Goal: Task Accomplishment & Management: Manage account settings

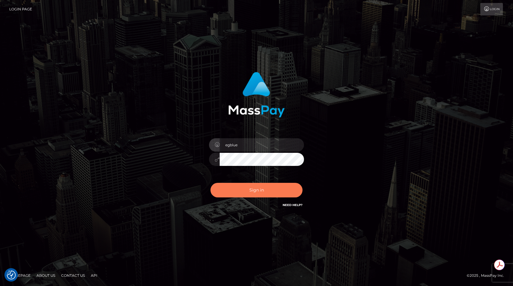
click at [245, 187] on button "Sign in" at bounding box center [257, 190] width 92 height 15
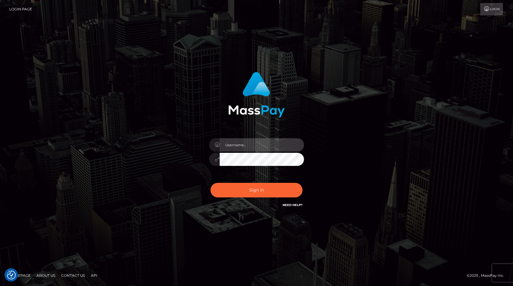
type input "egblue"
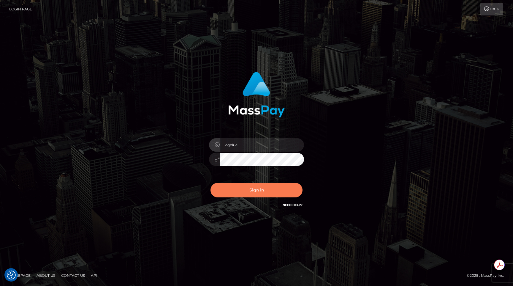
click at [245, 187] on button "Sign in" at bounding box center [257, 190] width 92 height 15
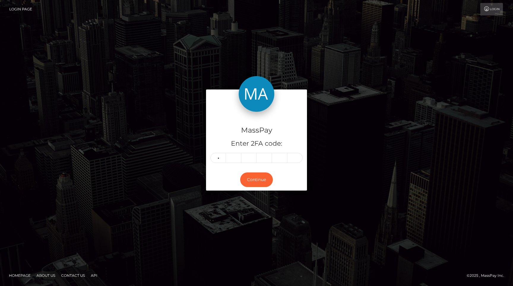
type input "6"
type input "1"
type input "6"
type input "9"
type input "2"
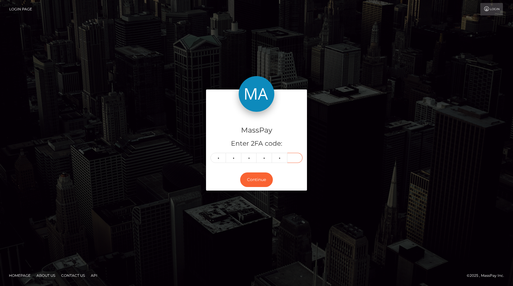
type input "9"
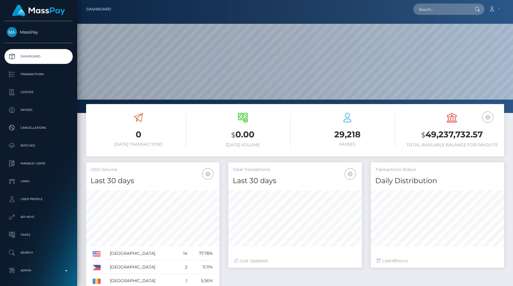
scroll to position [105, 133]
click at [440, 8] on input "text" at bounding box center [441, 9] width 56 height 11
paste input "pout_S3JmolQQwAQu1"
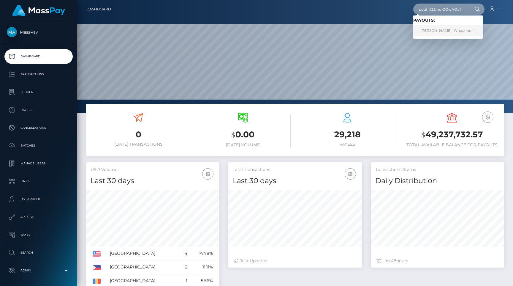
type input "pout_S3JmolQQwAQu1"
click at [446, 29] on link "[PERSON_NAME] (Whop Inc - )" at bounding box center [448, 30] width 70 height 11
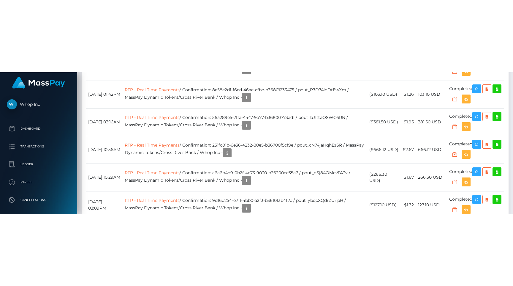
scroll to position [796, 0]
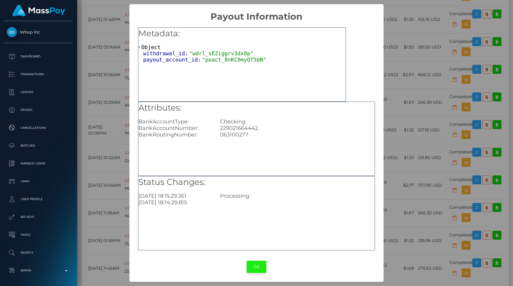
click at [254, 263] on button "OK" at bounding box center [257, 267] width 20 height 12
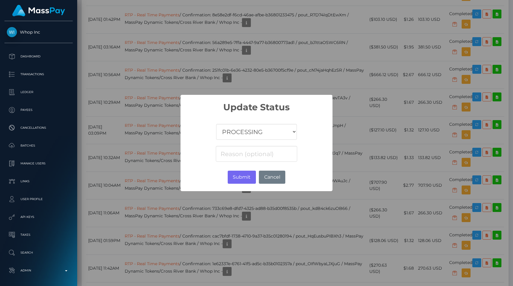
click at [276, 131] on select "COMPLETED CANCELLED READY_FOR_PICKUP PROCESSING" at bounding box center [256, 132] width 81 height 16
select select "CANCELLED"
click at [217, 124] on select "COMPLETED CANCELLED READY_FOR_PICKUP PROCESSING" at bounding box center [256, 132] width 81 height 16
click at [272, 175] on button "Cancel" at bounding box center [272, 177] width 26 height 13
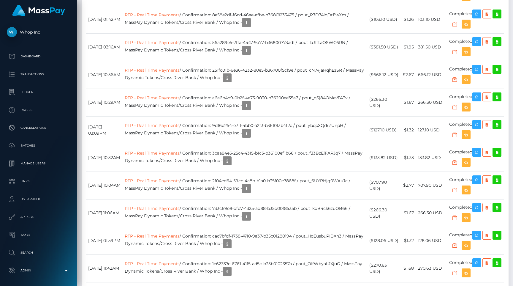
drag, startPoint x: 198, startPoint y: 74, endPoint x: 247, endPoint y: 74, distance: 48.1
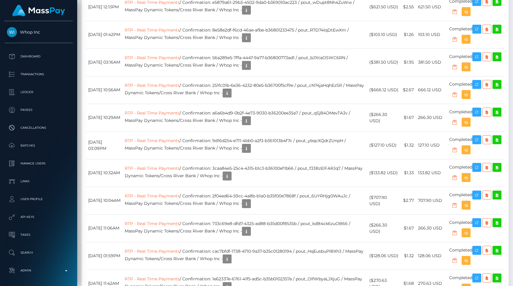
scroll to position [773, 0]
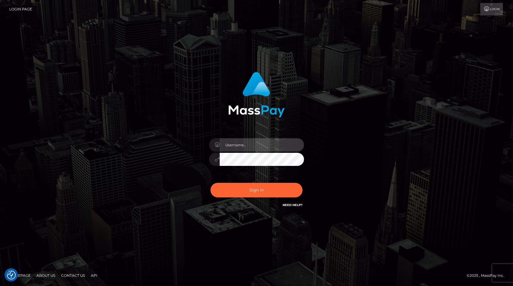
type input "egblue"
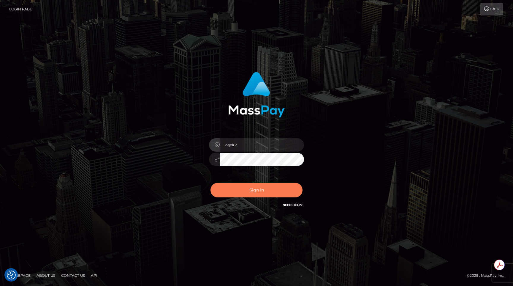
click at [253, 190] on button "Sign in" at bounding box center [257, 190] width 92 height 15
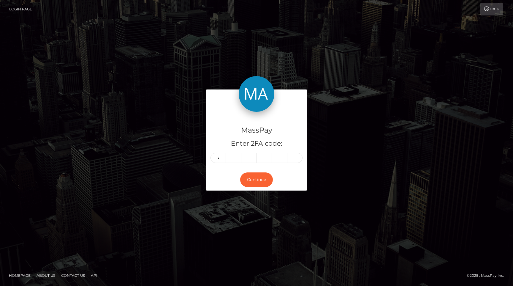
type input "4"
type input "9"
type input "5"
type input "1"
type input "8"
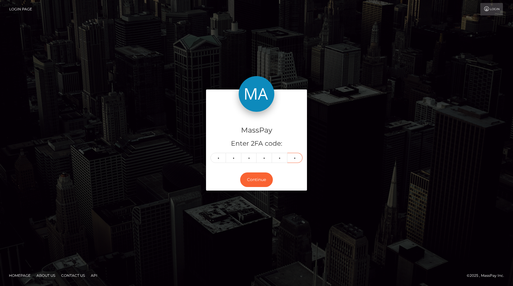
type input "7"
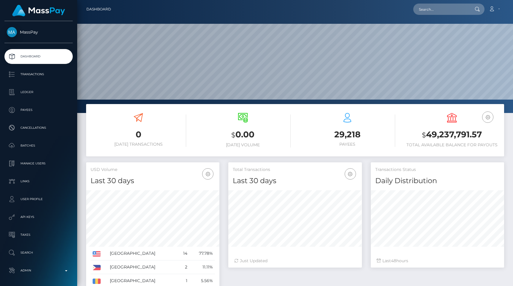
scroll to position [105, 133]
click at [438, 11] on input "text" at bounding box center [441, 9] width 56 height 11
paste input "pout_S3JmolQQwAQu1"
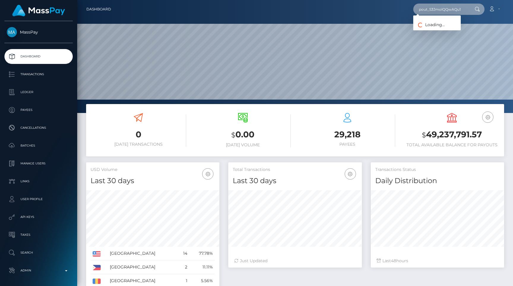
scroll to position [0, 1]
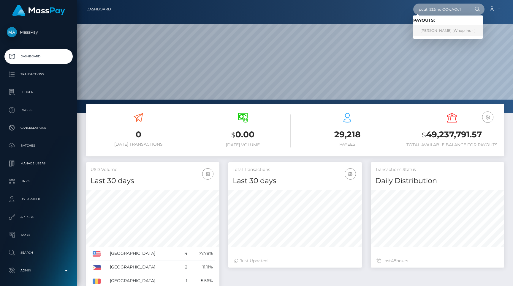
type input "pout_S3JmolQQwAQu1"
click at [457, 28] on link "[PERSON_NAME] (Whop Inc - )" at bounding box center [448, 30] width 70 height 11
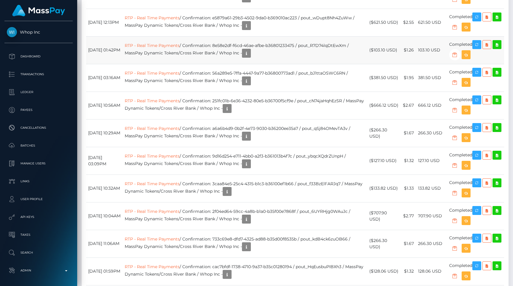
scroll to position [762, 0]
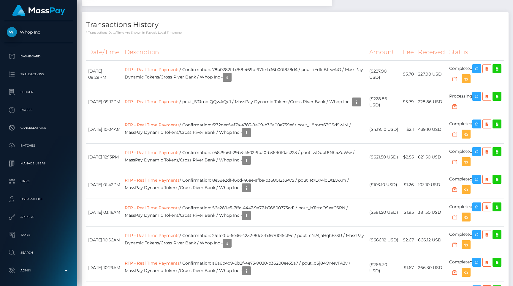
scroll to position [641, 0]
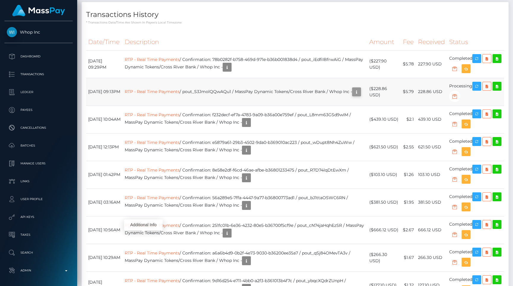
click at [353, 96] on icon "button" at bounding box center [356, 91] width 7 height 7
click at [230, 25] on div "Transactions History * Transactions date/time are shown in payee's local timezo…" at bounding box center [295, 13] width 427 height 23
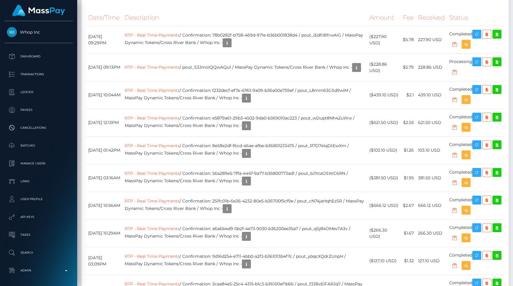
scroll to position [711, 0]
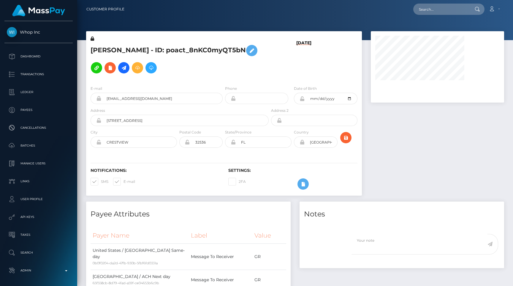
scroll to position [711, 0]
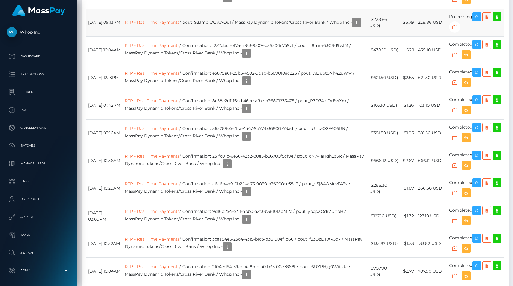
click at [173, 36] on td "RTP - Real Time Payments / pout_S3JmolQQwAQu1 / MassPay Dynamic Tokens/Cross Ri…" at bounding box center [245, 23] width 245 height 28
click at [353, 26] on icon "button" at bounding box center [356, 22] width 7 height 7
click at [214, 36] on td "RTP - Real Time Payments / pout_S3JmolQQwAQu1 / MassPay Dynamic Tokens/Cross Ri…" at bounding box center [245, 23] width 245 height 28
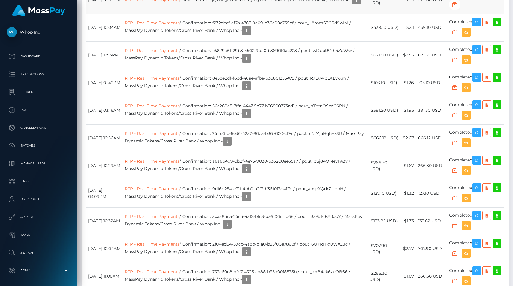
scroll to position [734, 0]
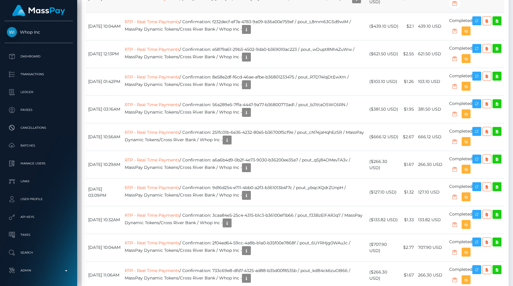
copy td "pout_S3JmolQQwAQu1"
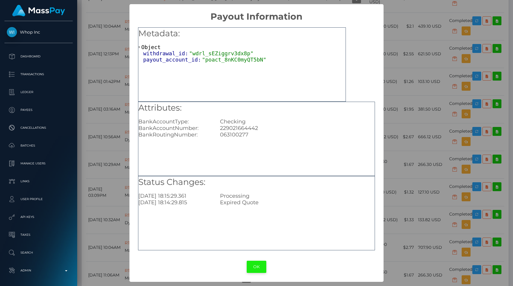
click at [252, 262] on button "OK" at bounding box center [257, 267] width 20 height 12
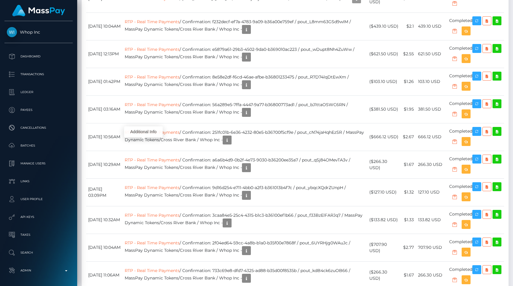
scroll to position [0, 0]
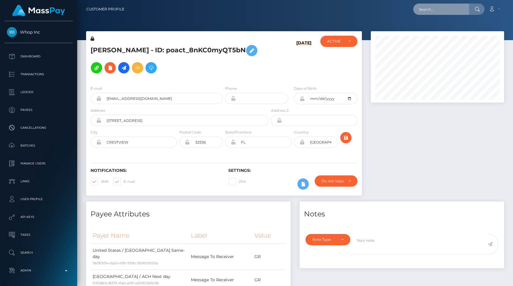
click at [452, 7] on input "text" at bounding box center [441, 9] width 56 height 11
paste input "pout_xPuQvRn1bvvYX"
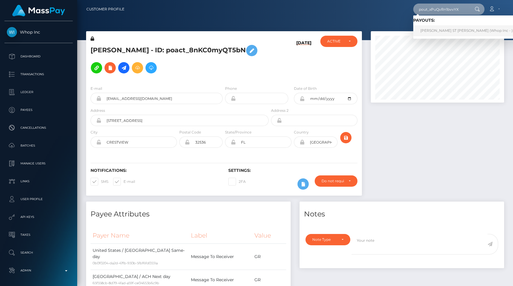
type input "pout_xPuQvRn1bvvYX"
click at [445, 27] on link "KELLY TIA ST LOUIS (Whop Inc - )" at bounding box center [466, 30] width 107 height 11
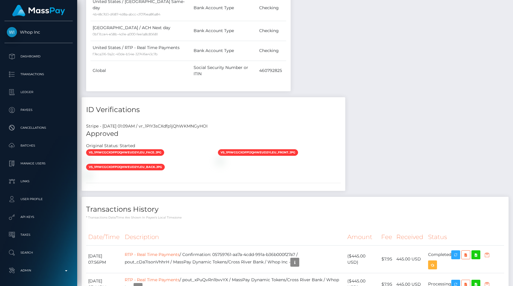
scroll to position [433, 0]
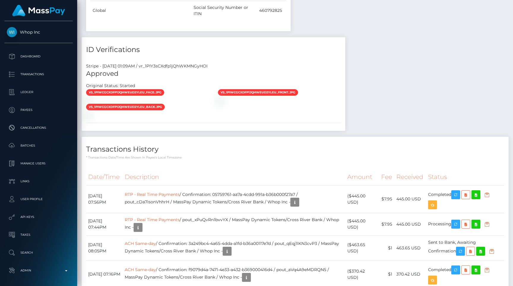
click at [198, 63] on div "Stripe - July 24, 2025 01:09AM / vr_1PIY3sCXdfp1jQhWKMNGyHOI" at bounding box center [214, 66] width 264 height 6
copy div "vr_1PIY3sCXdfp1jQhWKMNGyHOI"
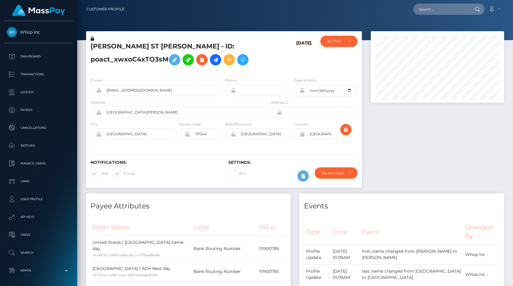
scroll to position [671, 0]
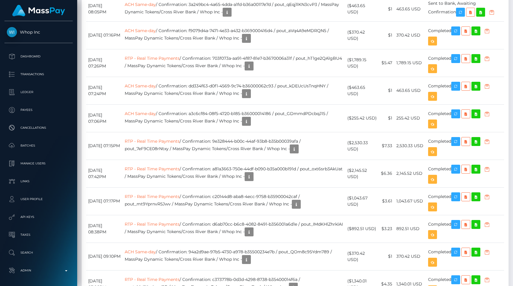
copy td "pout_xPuQvRn1bvvYX"
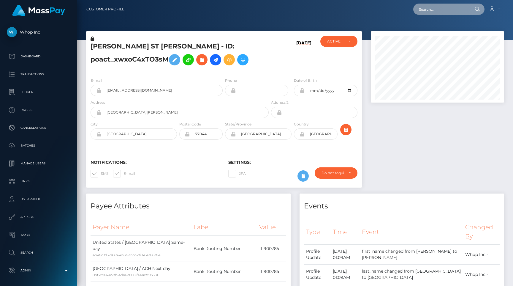
click at [438, 12] on input "text" at bounding box center [441, 9] width 56 height 11
paste input "pout_r4bTPluRjt0r8"
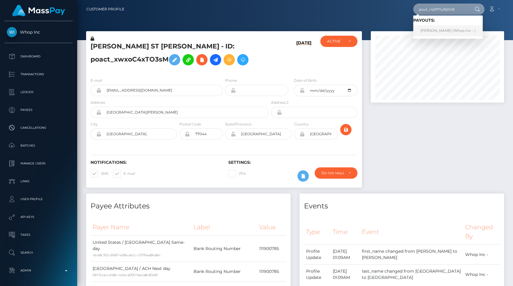
type input "pout_r4bTPluRjt0r8"
click at [442, 31] on link "MIA DEANNA BROWN (Whop Inc - )" at bounding box center [448, 30] width 70 height 11
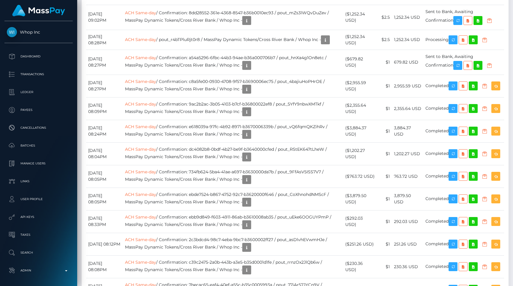
scroll to position [71, 133]
click at [329, 44] on icon "button" at bounding box center [325, 39] width 7 height 7
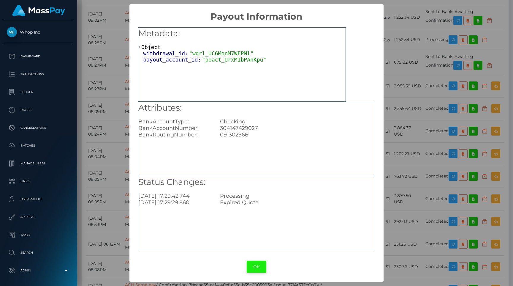
click at [251, 261] on button "OK" at bounding box center [257, 267] width 20 height 12
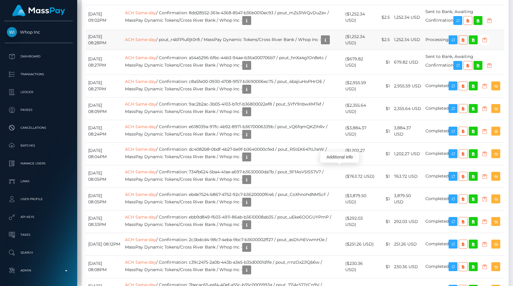
click at [203, 50] on td "ACH Same-day / pout_r4bTPluRjt0r8 / MassPay Dynamic Tokens/Cross River Bank / W…" at bounding box center [233, 40] width 221 height 20
copy td "pout_r4bTPluRjt0r8"
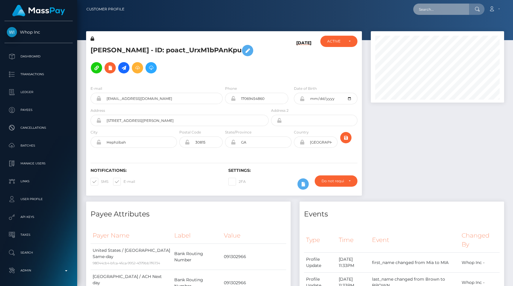
click at [429, 7] on input "text" at bounding box center [441, 9] width 56 height 11
paste input "pout_7e6jo2tPkLmKs"
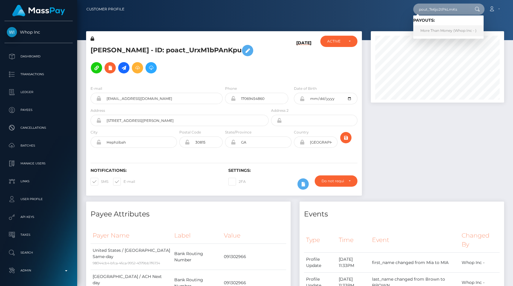
type input "pout_7e6jo2tPkLmKs"
click at [435, 29] on link "More Than Money (Whop Inc - )" at bounding box center [448, 30] width 70 height 11
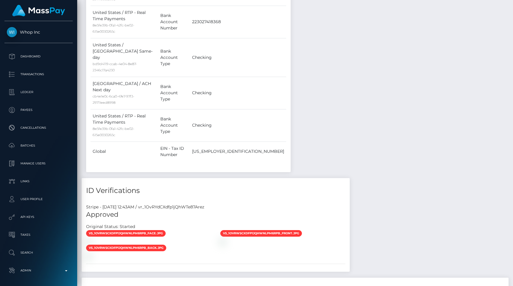
scroll to position [71, 133]
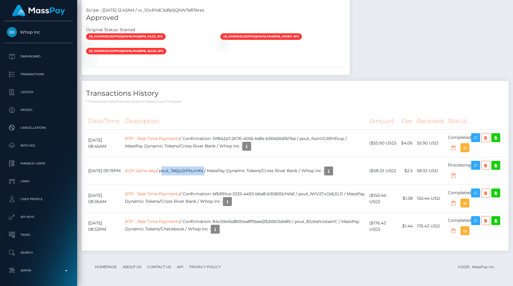
scroll to position [71, 133]
click at [314, 176] on td "ACH Same-day / pout_7e6jo2tPkLmKs / MassPay Dynamic Tokens/Cross River Bank / W…" at bounding box center [245, 171] width 245 height 28
click at [332, 168] on icon "button" at bounding box center [328, 170] width 7 height 7
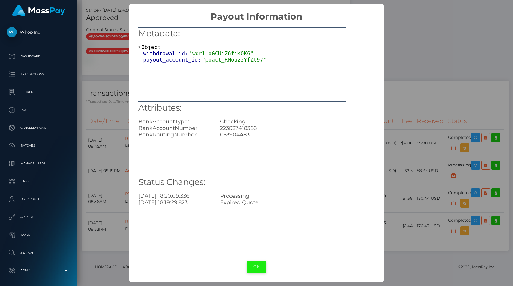
click at [262, 261] on button "OK" at bounding box center [257, 267] width 20 height 12
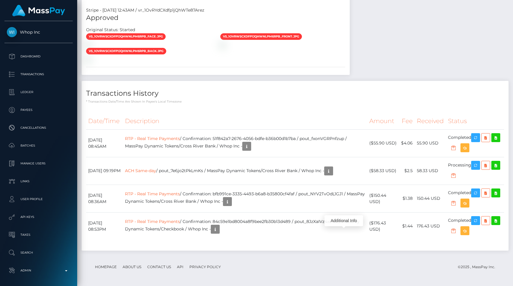
click at [250, 92] on h4 "Transactions History" at bounding box center [295, 93] width 418 height 10
click at [51, 268] on p "Admin" at bounding box center [39, 270] width 64 height 9
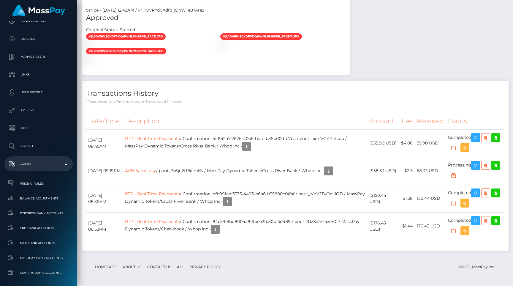
scroll to position [355, 0]
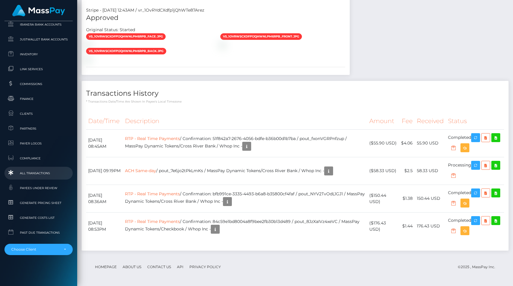
click at [44, 174] on span "All Transactions" at bounding box center [39, 173] width 64 height 7
